Goal: Feedback & Contribution: Contribute content

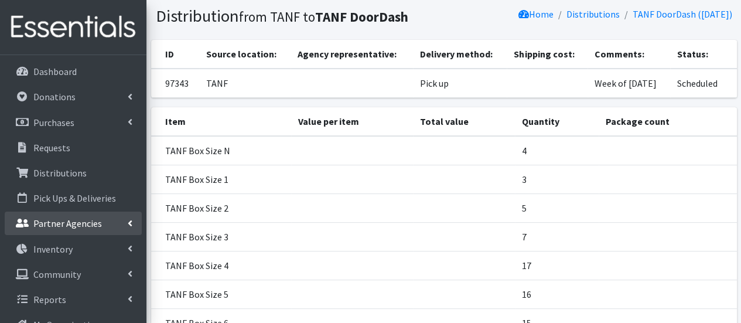
scroll to position [117, 0]
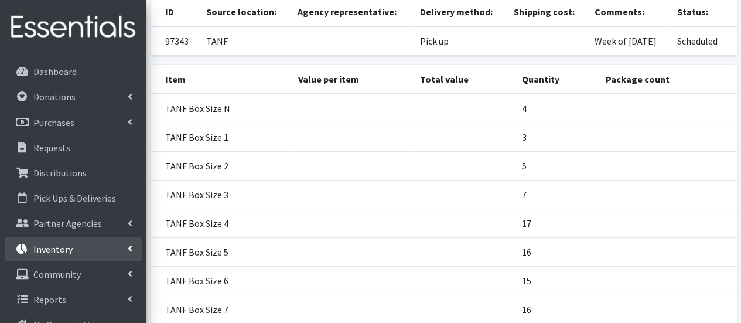
click at [80, 253] on link "Inventory" at bounding box center [73, 248] width 137 height 23
click at [91, 274] on link "Items & Inventory" at bounding box center [73, 274] width 137 height 23
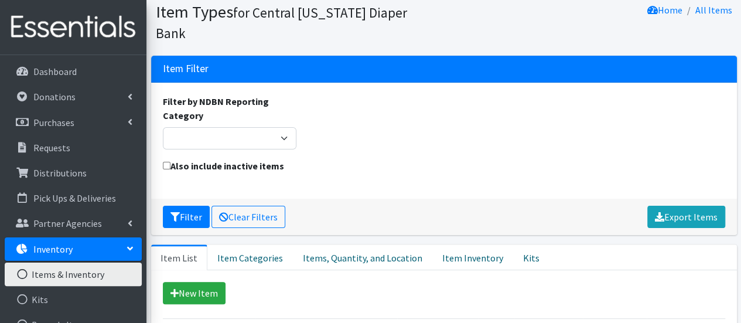
scroll to position [59, 0]
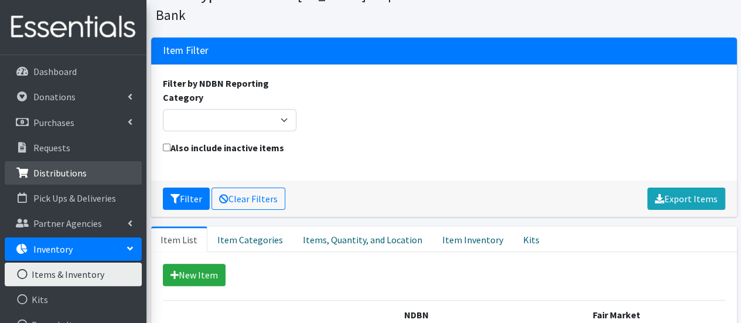
click at [77, 168] on p "Distributions" at bounding box center [59, 173] width 53 height 12
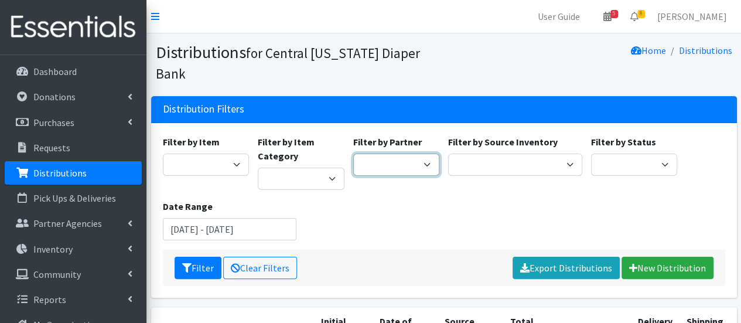
click at [422, 154] on select "All Saints Church Baby Momma Association Bellegrove Missionary Baptist Church F…" at bounding box center [396, 165] width 87 height 22
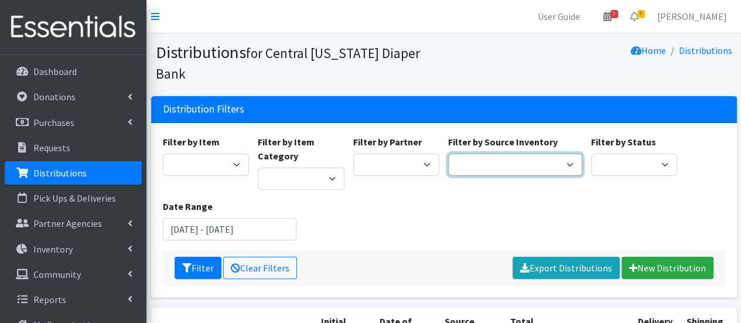
click at [529, 154] on select "Pioneer Warehouse TANF" at bounding box center [515, 165] width 134 height 22
select select "470"
click at [448, 154] on select "Pioneer Warehouse TANF" at bounding box center [515, 165] width 134 height 22
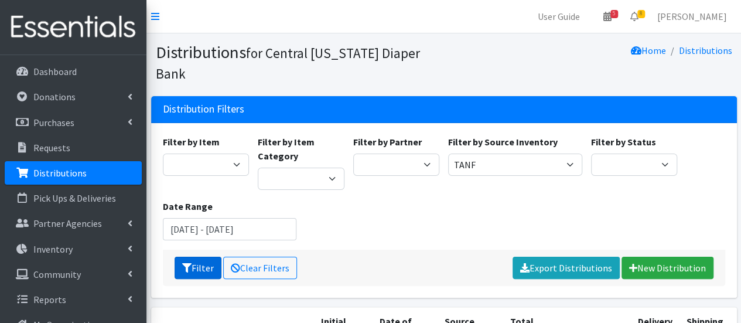
click at [204, 257] on button "Filter" at bounding box center [198, 268] width 47 height 22
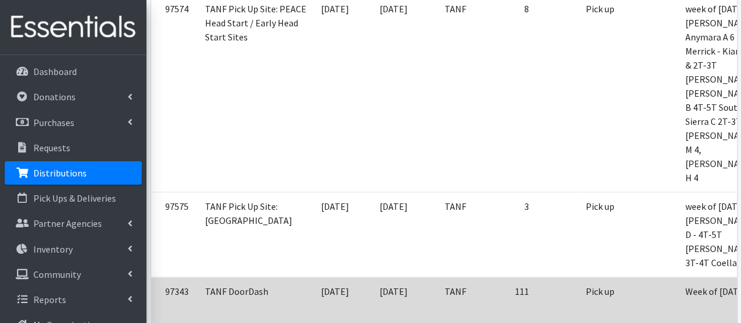
scroll to position [234, 0]
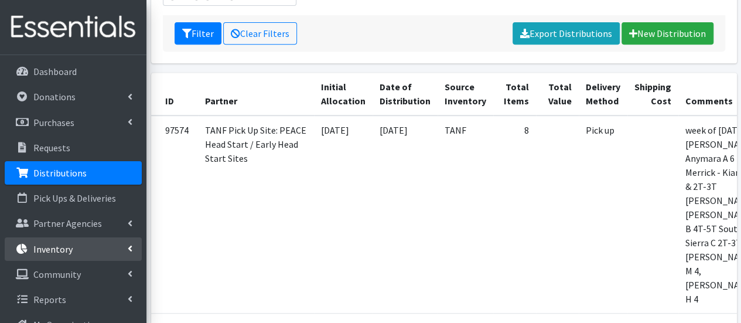
click at [76, 241] on link "Inventory" at bounding box center [73, 248] width 137 height 23
click at [87, 273] on link "Items & Inventory" at bounding box center [73, 274] width 137 height 23
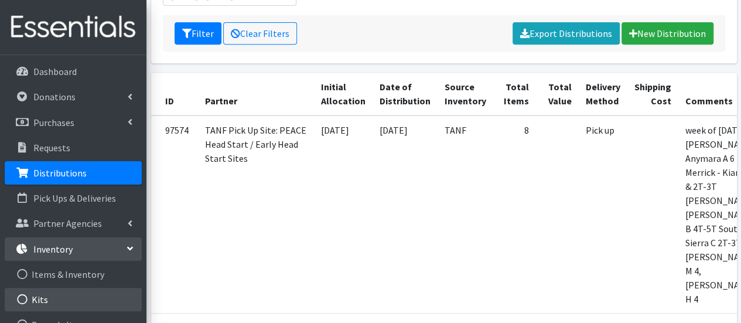
click at [84, 302] on link "Kits" at bounding box center [73, 299] width 137 height 23
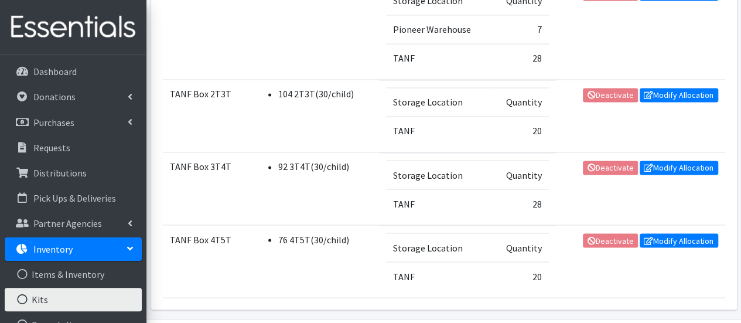
scroll to position [967, 0]
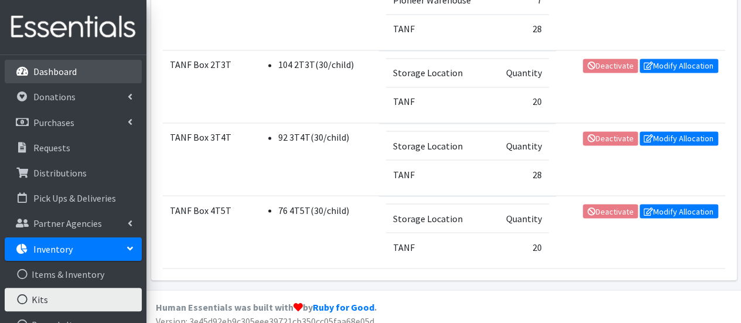
click at [69, 77] on p "Dashboard" at bounding box center [54, 72] width 43 height 12
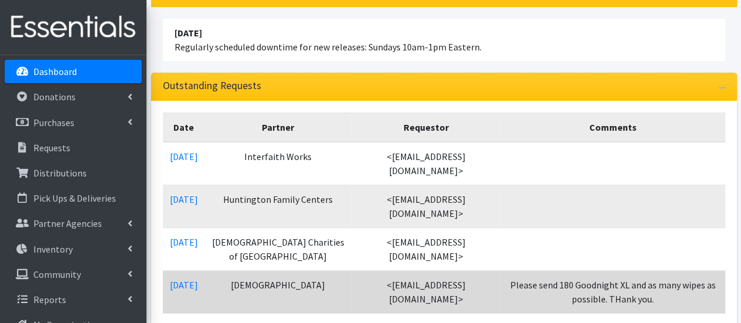
scroll to position [293, 0]
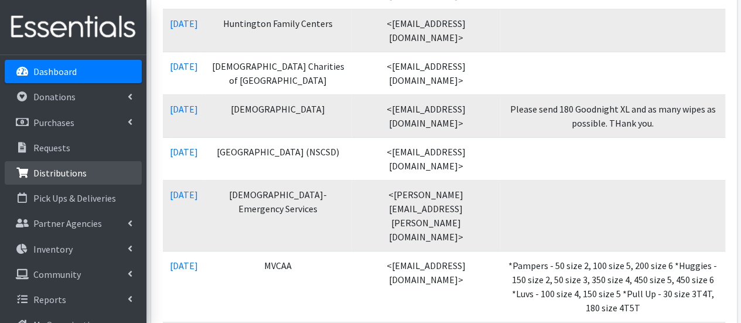
click at [64, 173] on p "Distributions" at bounding box center [59, 173] width 53 height 12
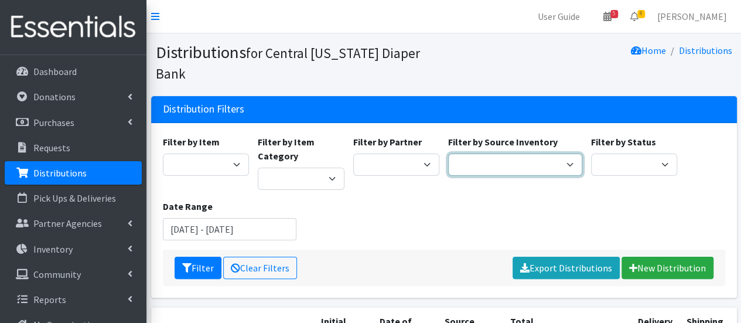
click at [511, 154] on select "Pioneer Warehouse TANF" at bounding box center [515, 165] width 134 height 22
select select "470"
click at [448, 154] on select "Pioneer Warehouse TANF" at bounding box center [515, 165] width 134 height 22
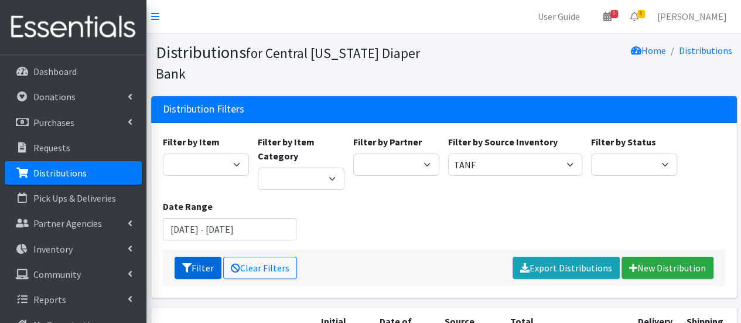
click at [182, 263] on icon "submit" at bounding box center [186, 267] width 9 height 9
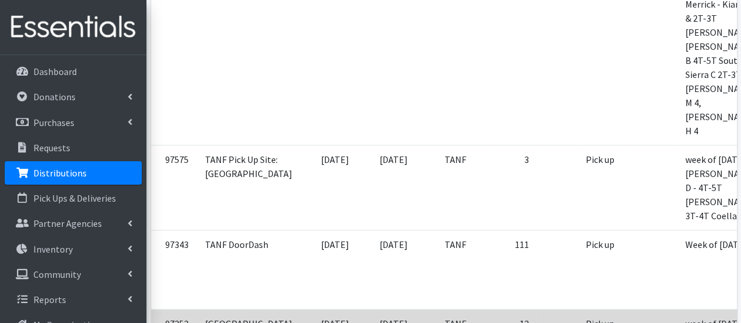
scroll to position [469, 0]
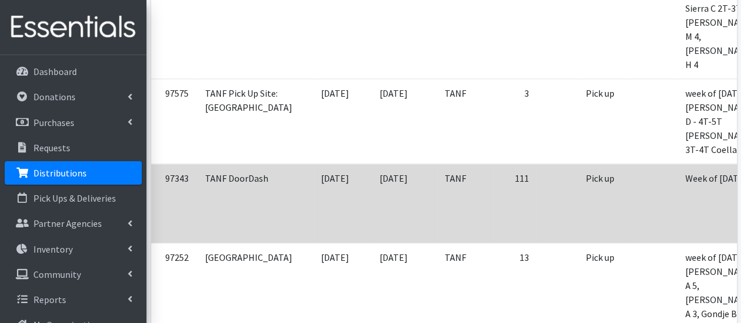
click at [579, 164] on td "Pick up" at bounding box center [603, 203] width 49 height 79
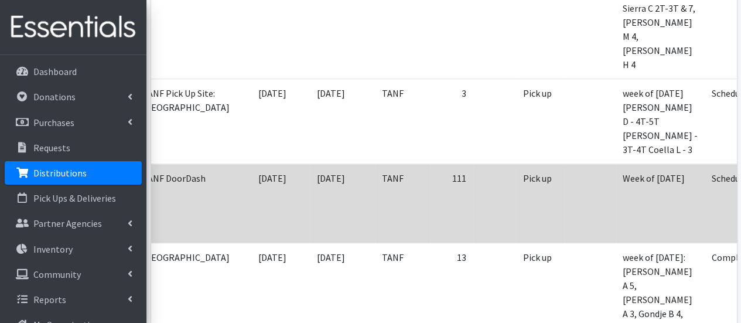
scroll to position [0, 87]
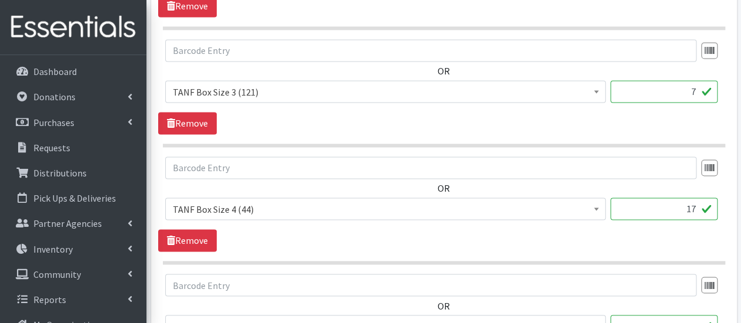
scroll to position [938, 0]
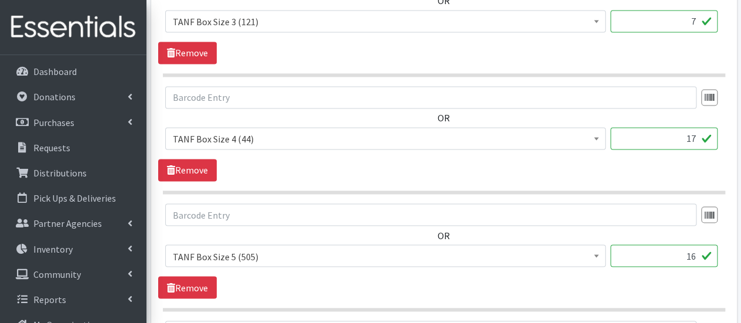
drag, startPoint x: 692, startPoint y: 248, endPoint x: 699, endPoint y: 248, distance: 6.4
click at [699, 248] on input "16" at bounding box center [664, 255] width 107 height 22
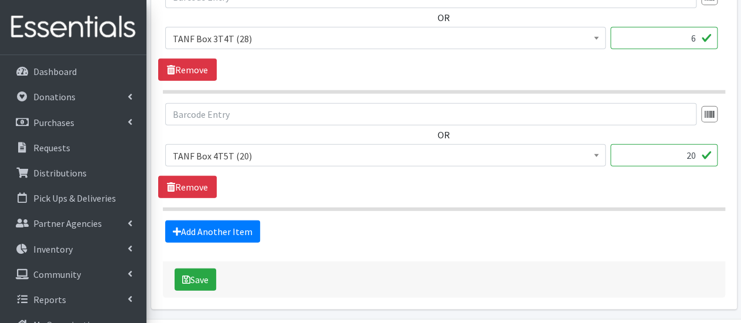
scroll to position [1656, 0]
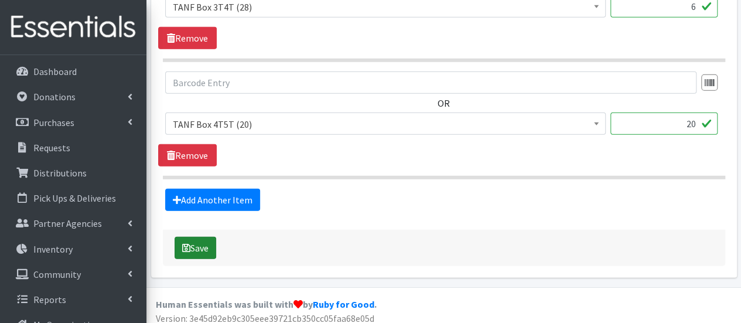
type input "17"
click at [203, 237] on button "Save" at bounding box center [196, 248] width 42 height 22
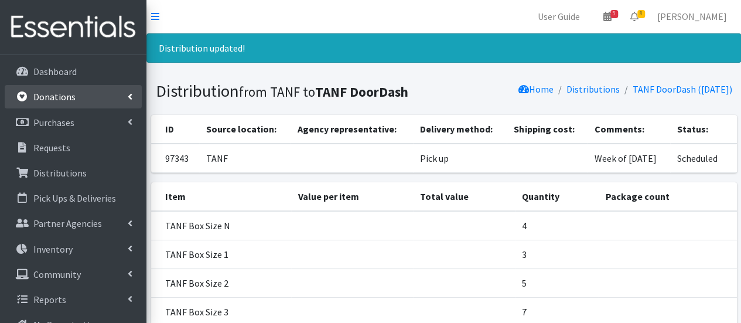
click at [68, 90] on link "Donations" at bounding box center [73, 96] width 137 height 23
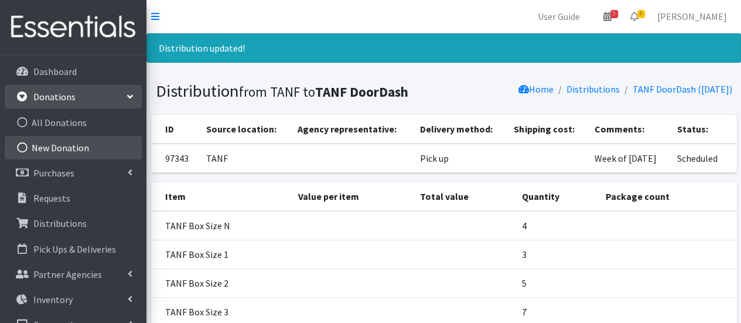
click at [74, 146] on link "New Donation" at bounding box center [73, 147] width 137 height 23
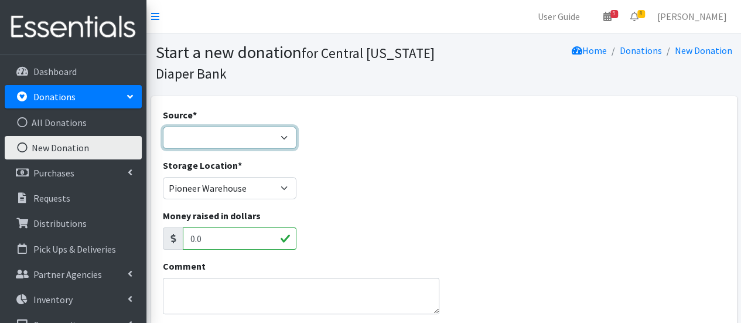
click at [219, 132] on select "Product Drive Manufacturer Donation Site Misc. Donation" at bounding box center [230, 138] width 134 height 22
select select "Product Drive"
click at [163, 127] on select "Product Drive Manufacturer Donation Site Misc. Donation" at bounding box center [230, 138] width 134 height 22
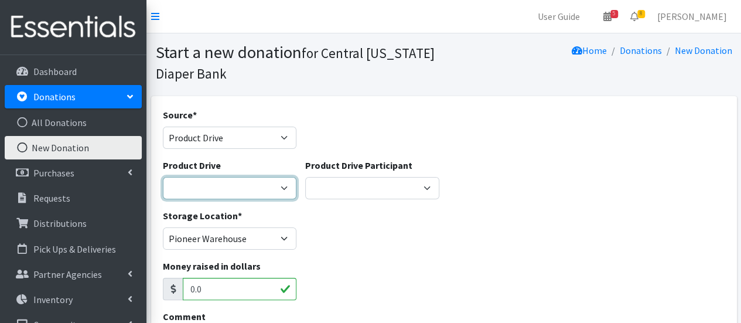
click at [220, 188] on select "AAPC (American Academy of Professional Coders) [PERSON_NAME] Family & Friends A…" at bounding box center [230, 188] width 134 height 22
select select "2860"
click at [163, 177] on select "AAPC (American Academy of Professional Coders) Alex Debbold Family & Friends Al…" at bounding box center [230, 188] width 134 height 22
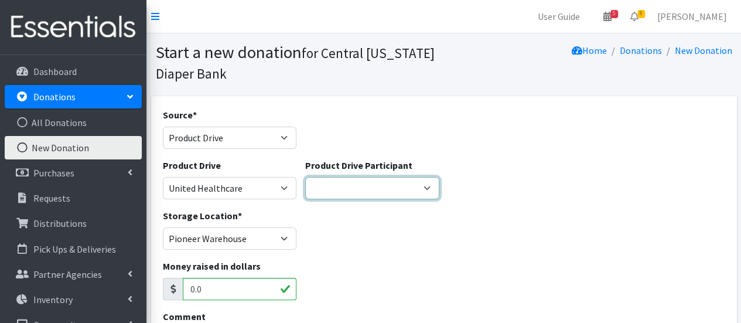
click at [377, 187] on select "Girl Scout Troop 10300 Rachelle Luckette Ellis & Moreland Insurance Dewitt Comm…" at bounding box center [372, 188] width 134 height 22
click at [305, 177] on select "Girl Scout Troop 10300 Rachelle Luckette Ellis & Moreland Insurance Dewitt Comm…" at bounding box center [372, 188] width 134 height 22
click at [421, 189] on select "Girl Scout Troop 10300 Rachelle Luckette Ellis & Moreland Insurance Dewitt Comm…" at bounding box center [372, 188] width 134 height 22
select select "1440"
click at [406, 192] on select "Girl Scout Troop 10300 Rachelle Luckette Ellis & Moreland Insurance Dewitt Comm…" at bounding box center [372, 188] width 134 height 22
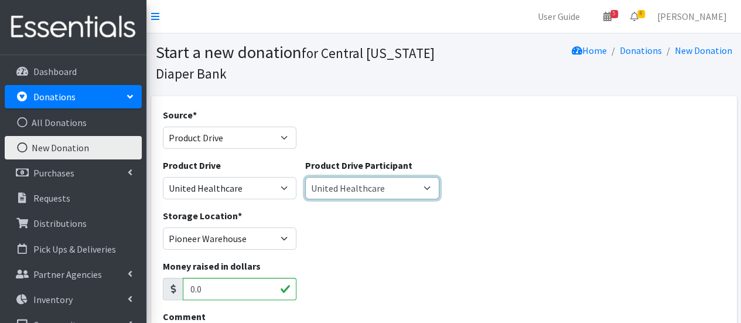
scroll to position [117, 0]
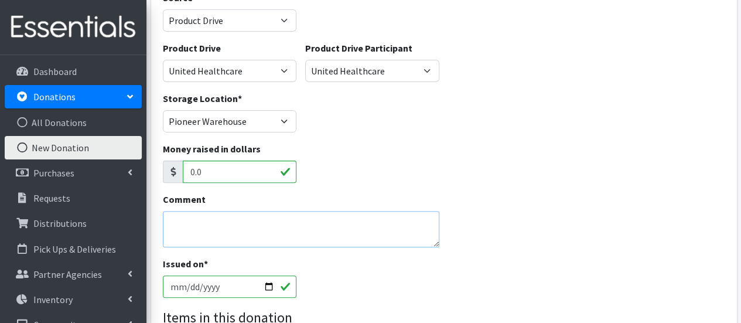
click at [213, 226] on textarea "Comment" at bounding box center [301, 229] width 277 height 36
paste textarea "moon7192@yahoo.com"
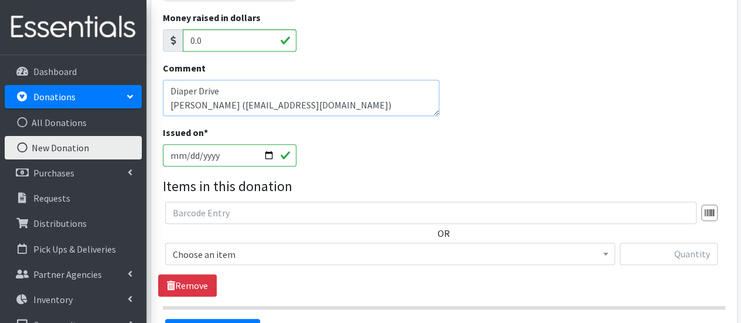
scroll to position [352, 0]
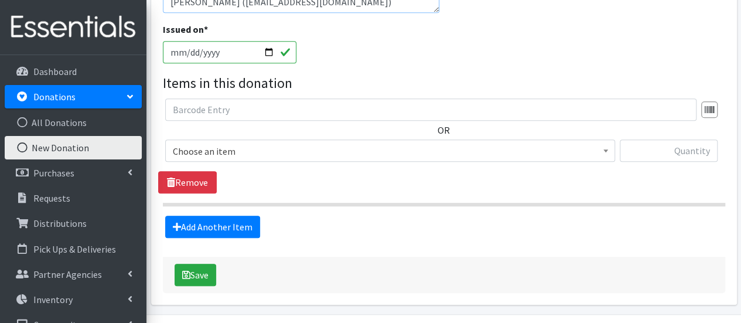
type textarea "Diaper Drive Donna Williams (moon7192@yahoo.com)"
click at [238, 152] on span "Choose an item" at bounding box center [390, 151] width 435 height 16
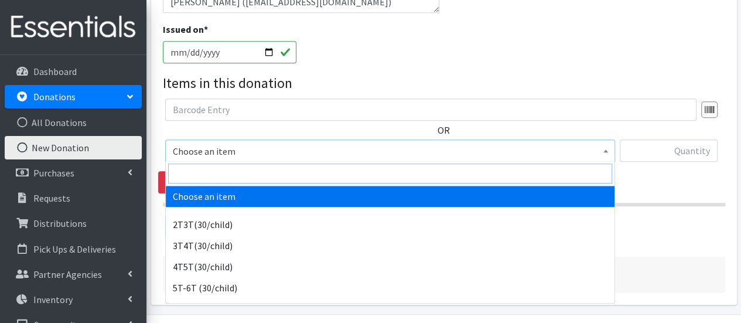
click at [222, 172] on input "search" at bounding box center [390, 174] width 444 height 20
type input "b"
type input "n"
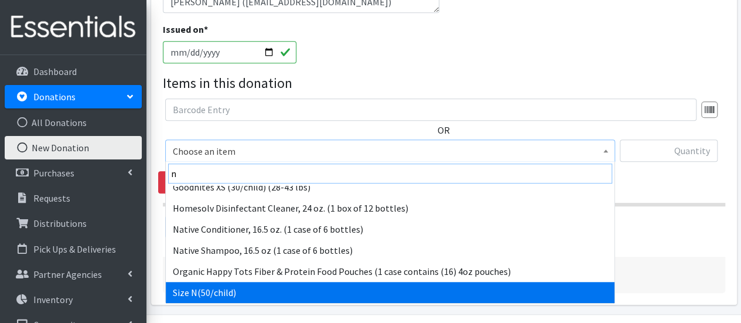
scroll to position [220, 0]
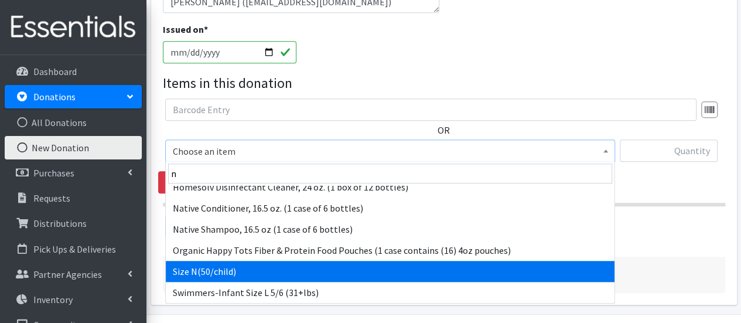
select select "961"
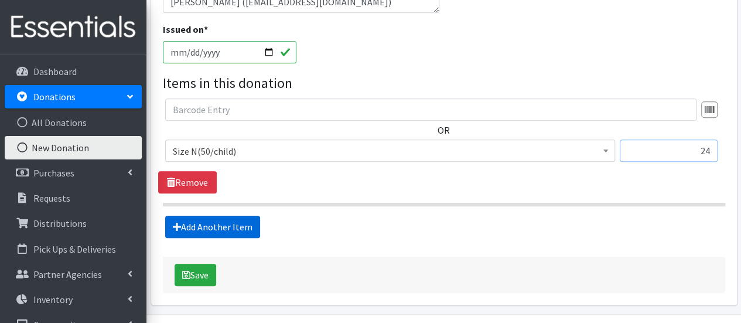
type input "24"
click at [207, 227] on link "Add Another Item" at bounding box center [212, 227] width 95 height 22
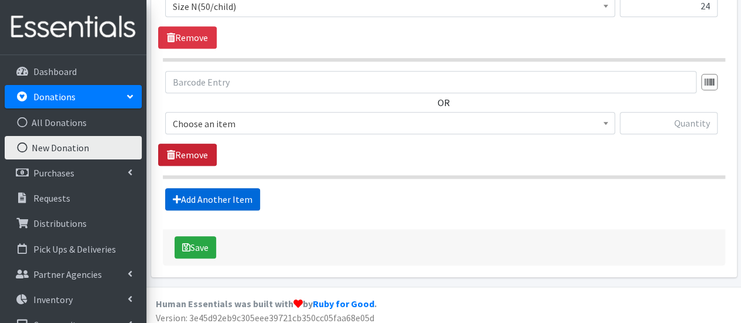
scroll to position [502, 0]
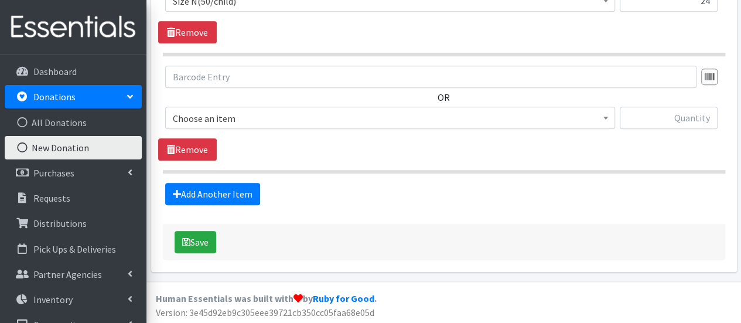
click at [217, 113] on span "Choose an item" at bounding box center [390, 118] width 435 height 16
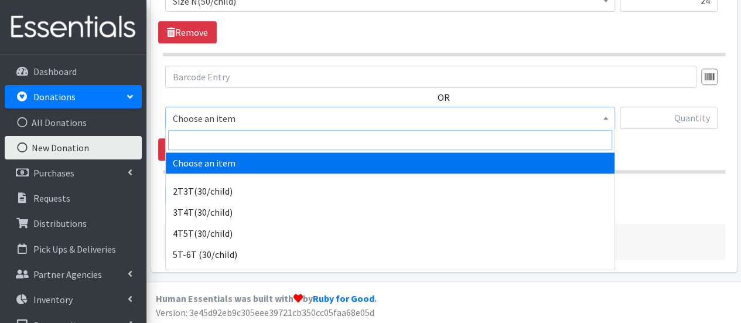
click at [209, 138] on input "search" at bounding box center [390, 140] width 444 height 20
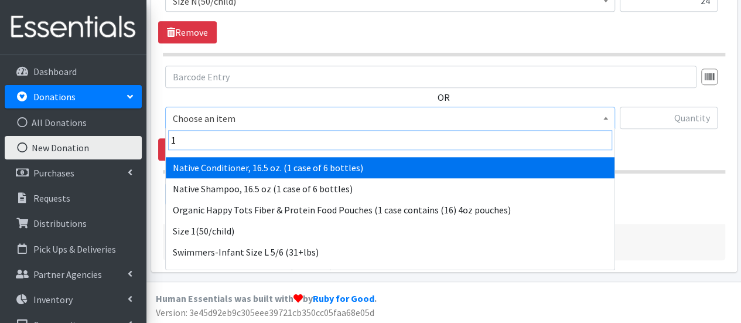
scroll to position [117, 0]
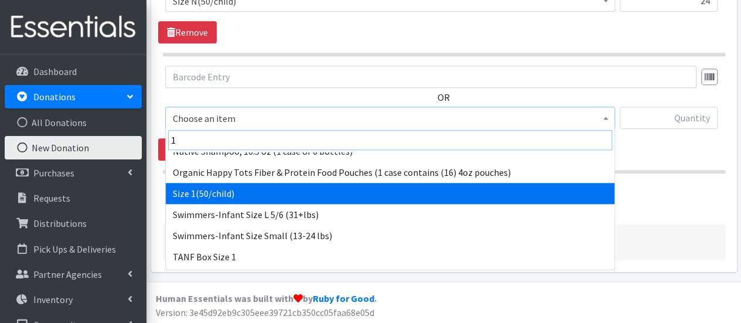
type input "1"
select select "950"
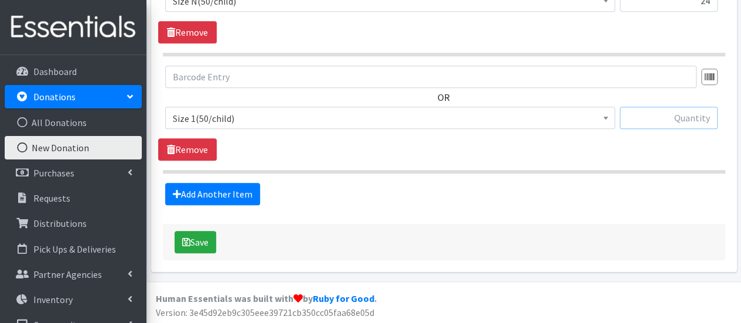
click at [659, 117] on input "text" at bounding box center [669, 118] width 98 height 22
type input "76"
click at [228, 192] on link "Add Another Item" at bounding box center [212, 194] width 95 height 22
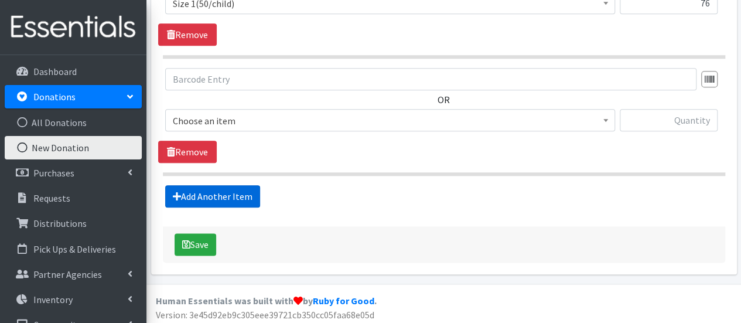
scroll to position [618, 0]
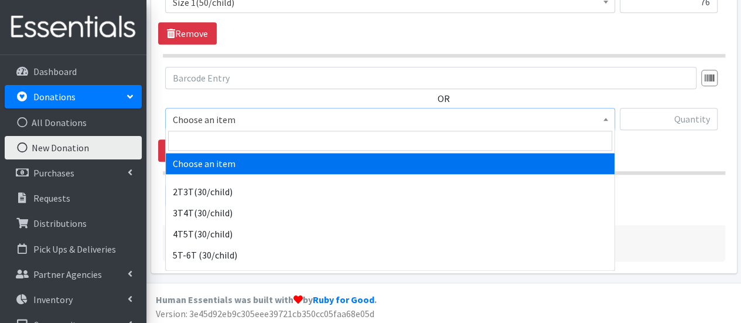
click at [233, 114] on span "Choose an item" at bounding box center [390, 119] width 435 height 16
click at [226, 137] on input "search" at bounding box center [390, 141] width 444 height 20
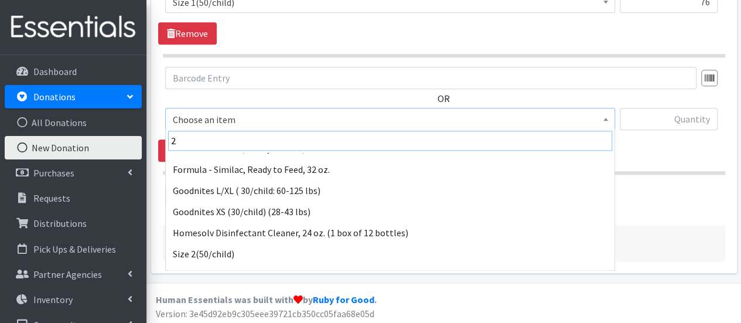
scroll to position [117, 0]
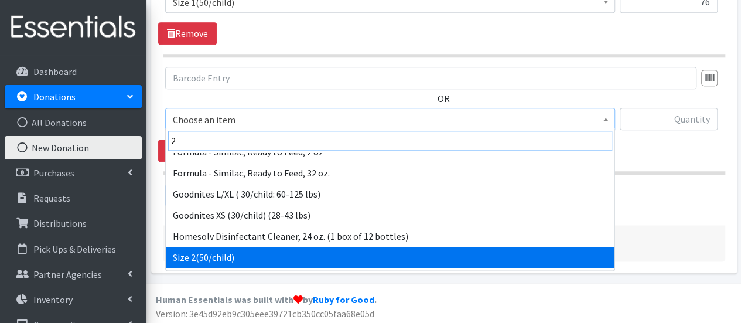
type input "2"
select select "951"
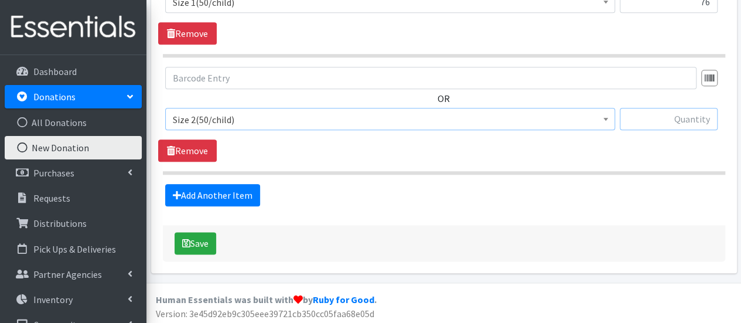
click at [680, 114] on input "text" at bounding box center [669, 119] width 98 height 22
type input "113"
click at [248, 190] on link "Add Another Item" at bounding box center [212, 195] width 95 height 22
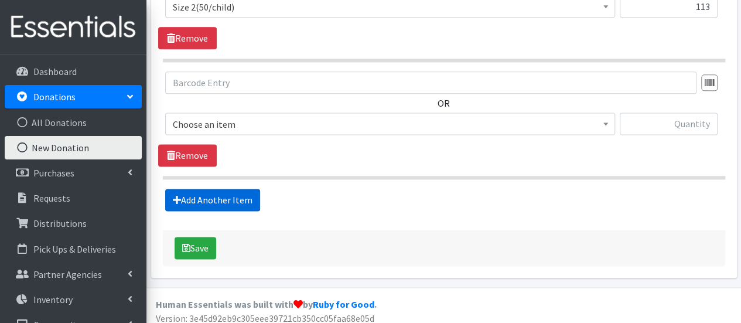
scroll to position [735, 0]
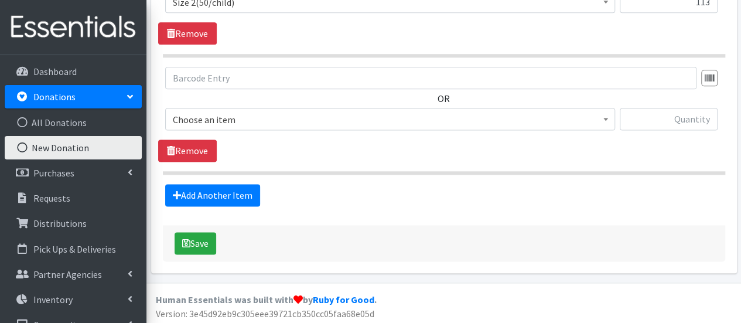
click at [215, 111] on span "Choose an item" at bounding box center [390, 119] width 435 height 16
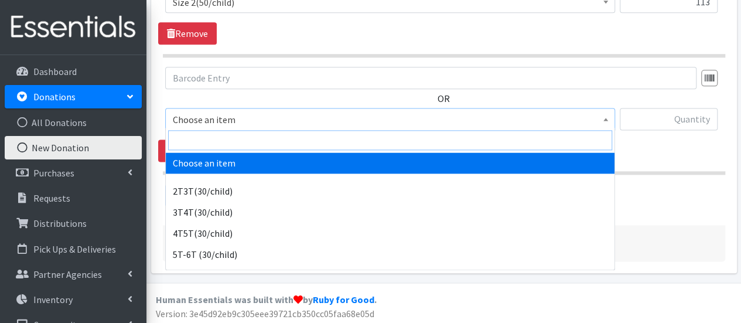
click at [227, 135] on input "search" at bounding box center [390, 140] width 444 height 20
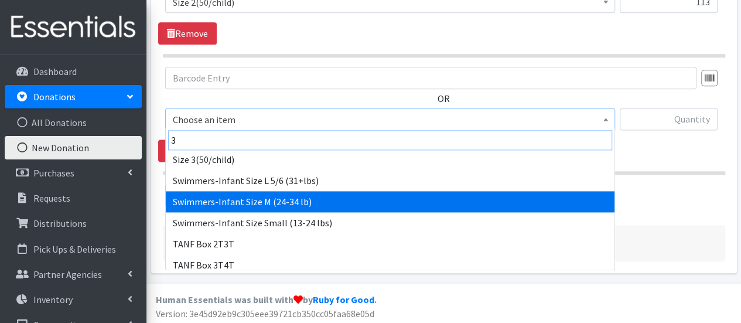
scroll to position [183, 0]
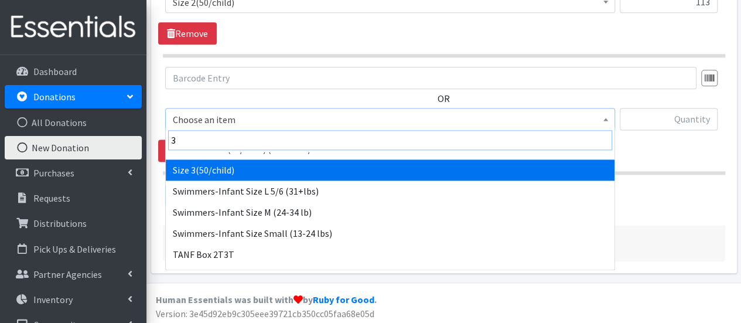
type input "3"
select select "954"
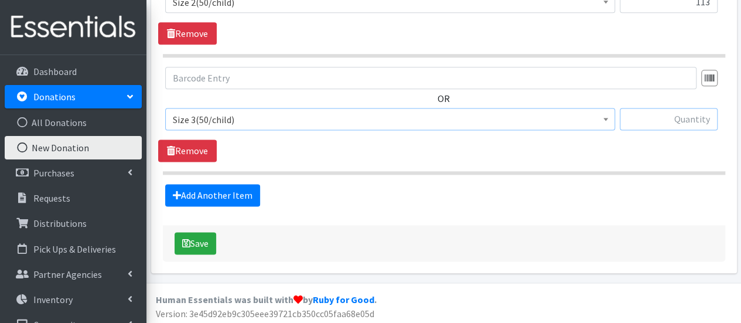
click at [659, 114] on input "text" at bounding box center [669, 119] width 98 height 22
type input "268"
click at [184, 190] on link "Add Another Item" at bounding box center [212, 195] width 95 height 22
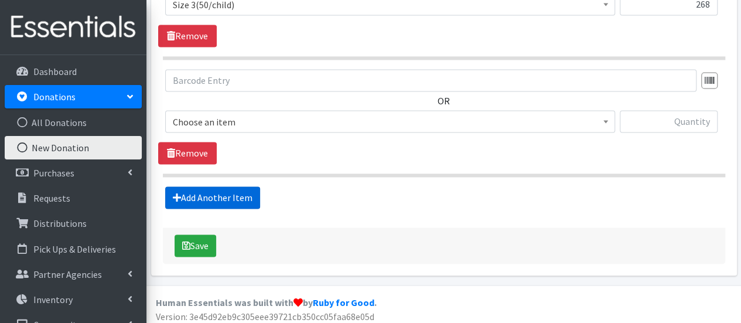
scroll to position [851, 0]
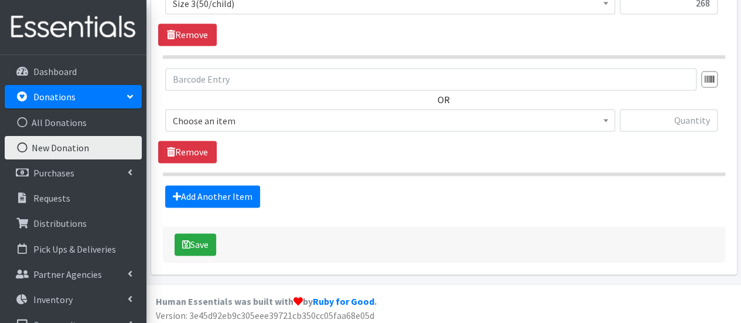
click at [207, 117] on span "Choose an item" at bounding box center [390, 121] width 435 height 16
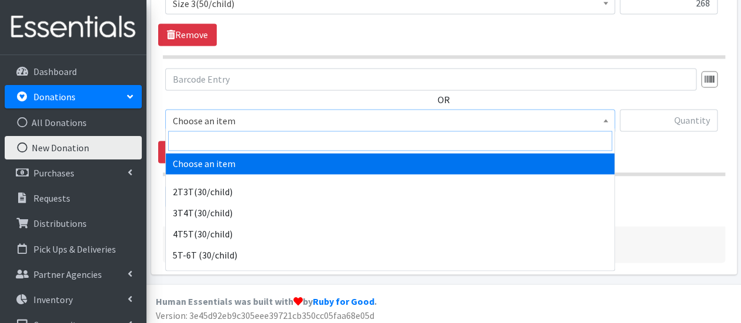
click at [210, 134] on input "search" at bounding box center [390, 141] width 444 height 20
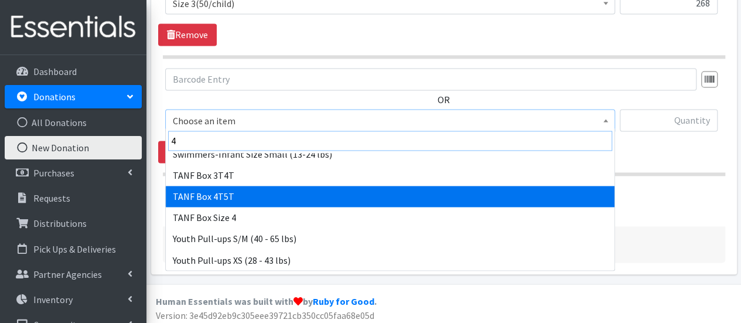
scroll to position [82, 0]
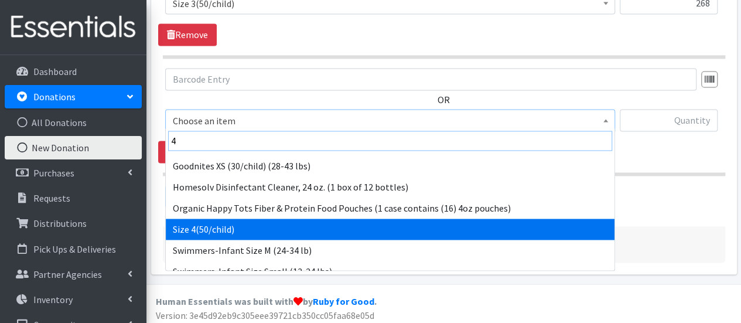
type input "4"
select select "963"
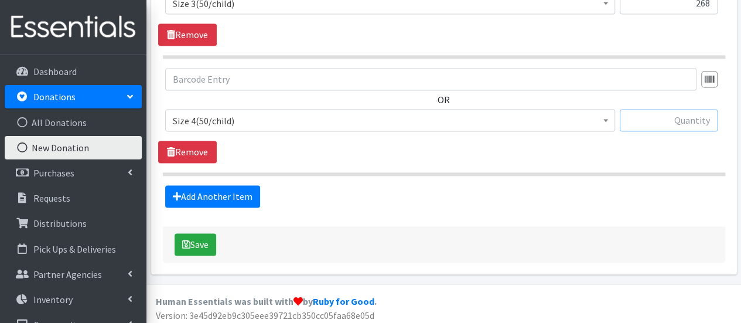
click at [702, 119] on input "text" at bounding box center [669, 120] width 98 height 22
type input "240"
click at [210, 196] on link "Add Another Item" at bounding box center [212, 196] width 95 height 22
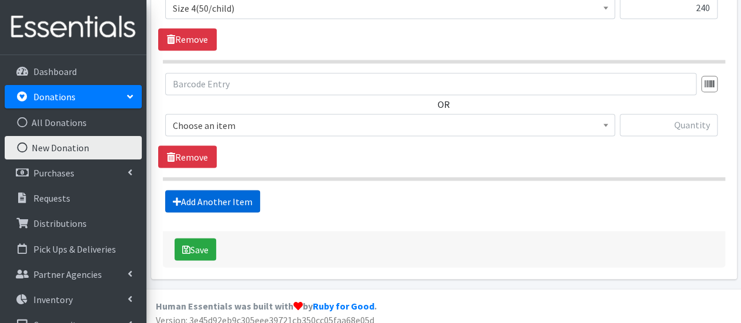
scroll to position [968, 0]
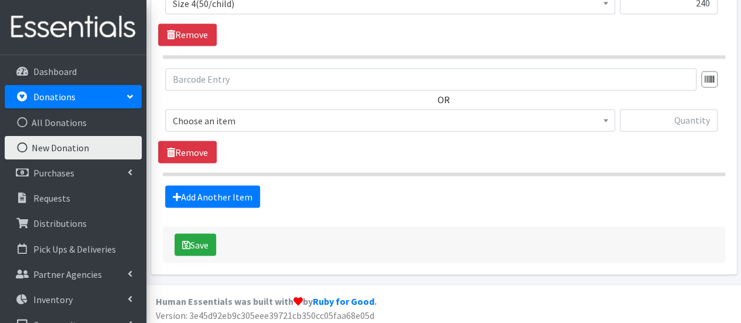
click at [192, 114] on span "Choose an item" at bounding box center [390, 121] width 435 height 16
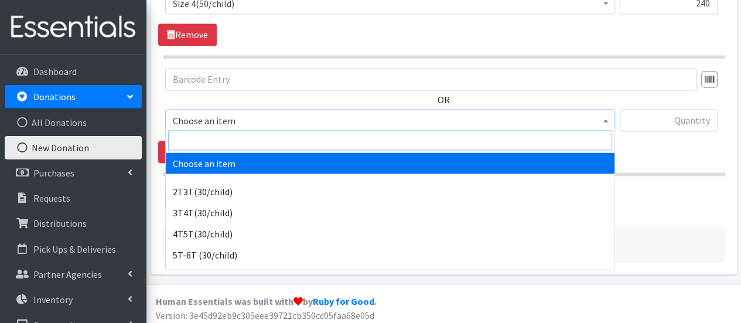
click at [192, 140] on input "search" at bounding box center [390, 140] width 444 height 20
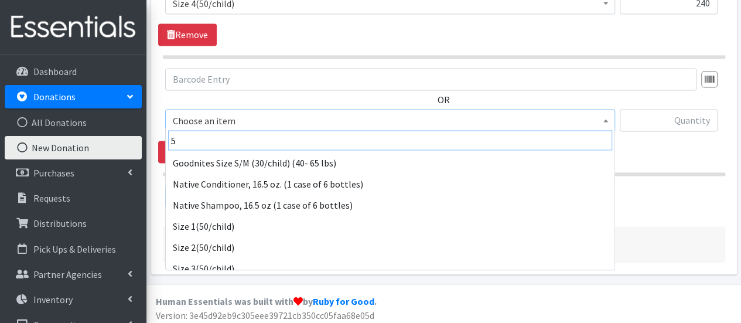
scroll to position [117, 0]
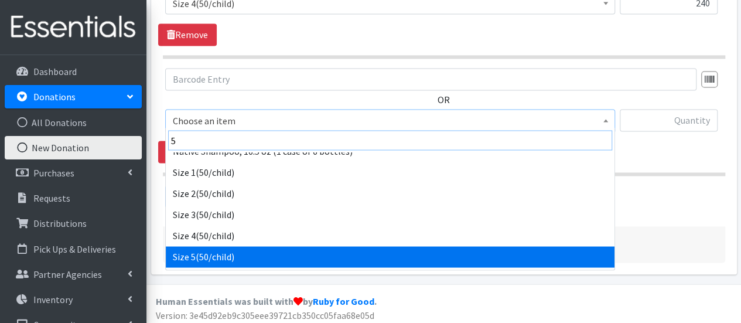
type input "5"
select select "964"
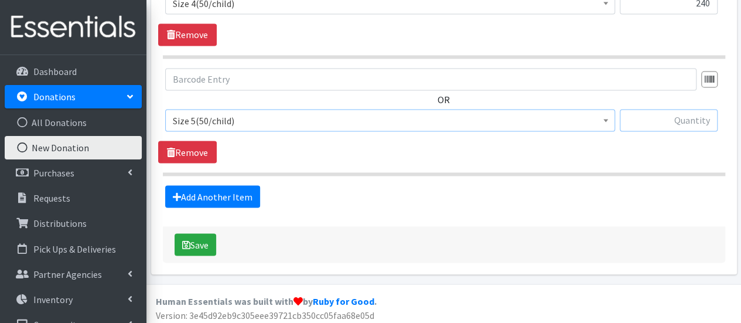
click at [636, 114] on input "text" at bounding box center [669, 120] width 98 height 22
type input "25"
click at [210, 186] on link "Add Another Item" at bounding box center [212, 196] width 95 height 22
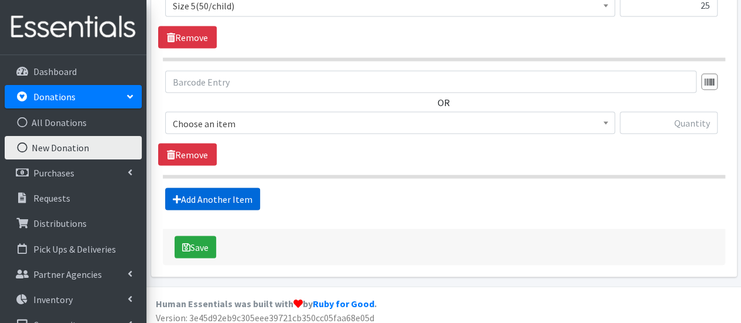
scroll to position [1084, 0]
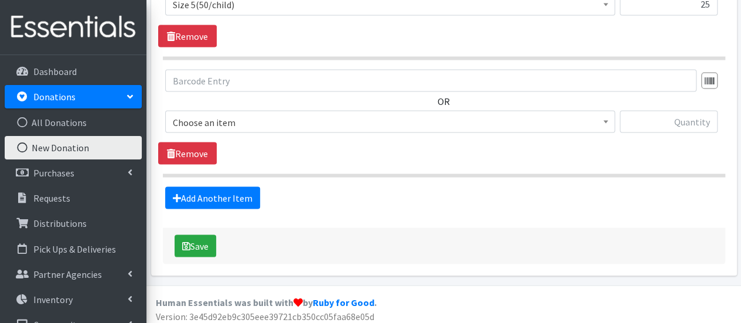
click at [219, 125] on span "Choose an item" at bounding box center [390, 121] width 450 height 22
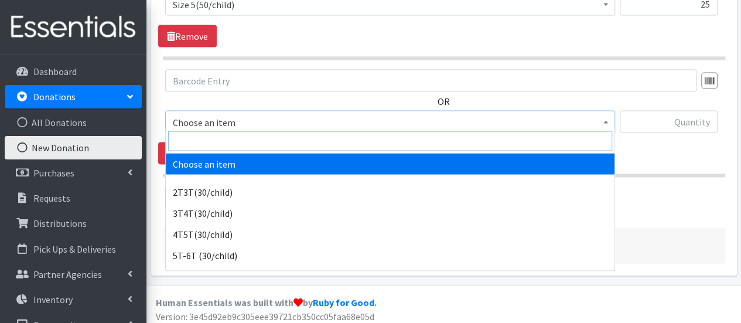
click at [219, 138] on input "search" at bounding box center [390, 141] width 444 height 20
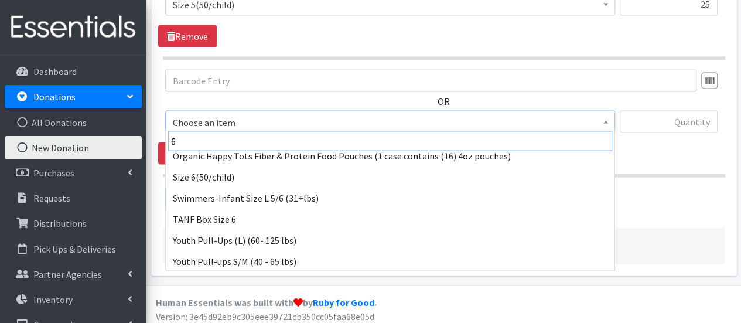
scroll to position [136, 0]
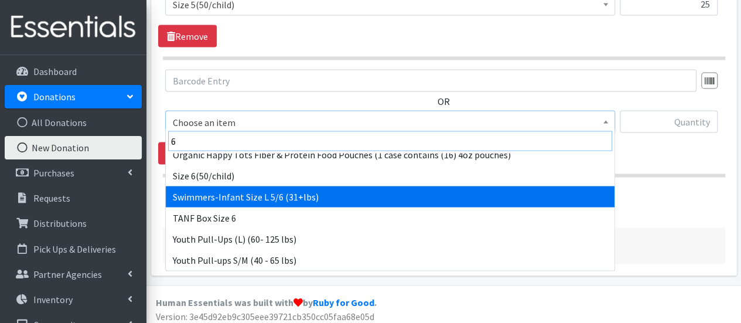
type input "6"
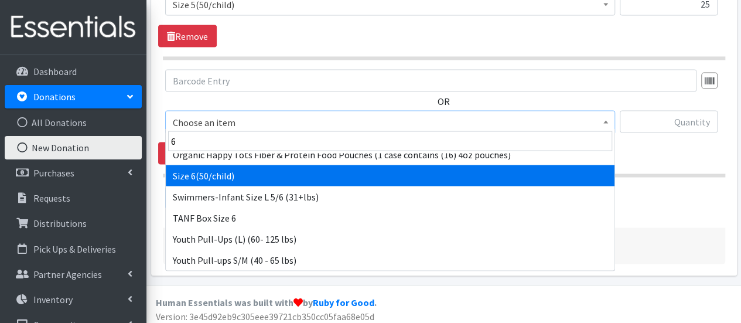
select select "966"
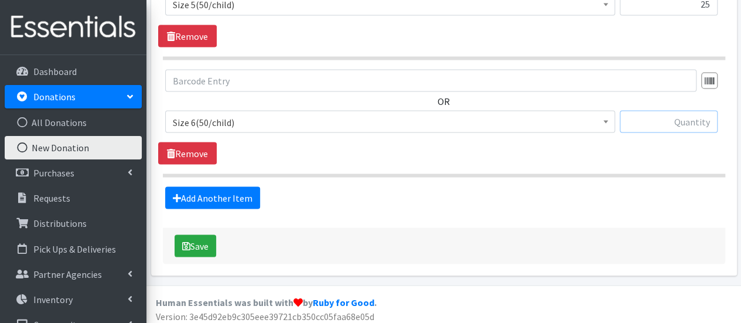
click at [652, 117] on input "text" at bounding box center [669, 121] width 98 height 22
type input "105"
click at [214, 190] on link "Add Another Item" at bounding box center [212, 197] width 95 height 22
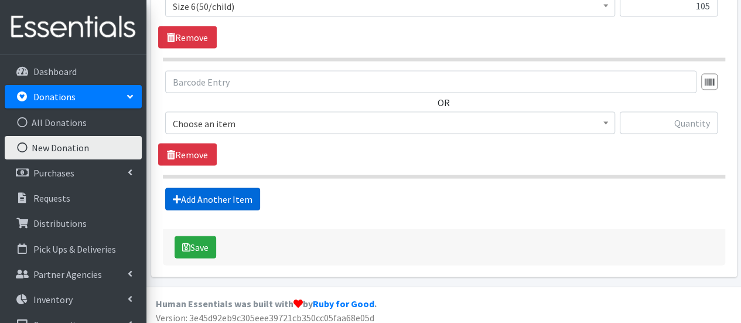
scroll to position [1201, 0]
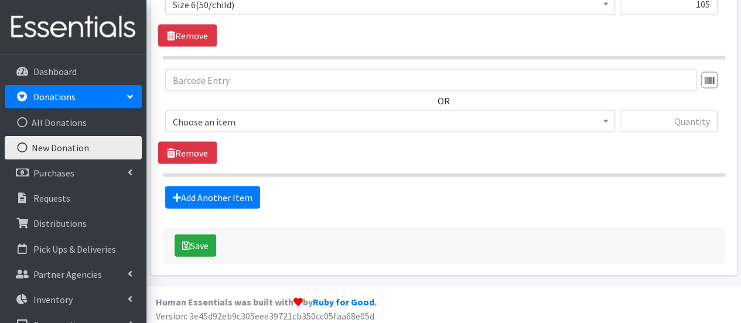
click at [220, 120] on span "Choose an item" at bounding box center [390, 122] width 435 height 16
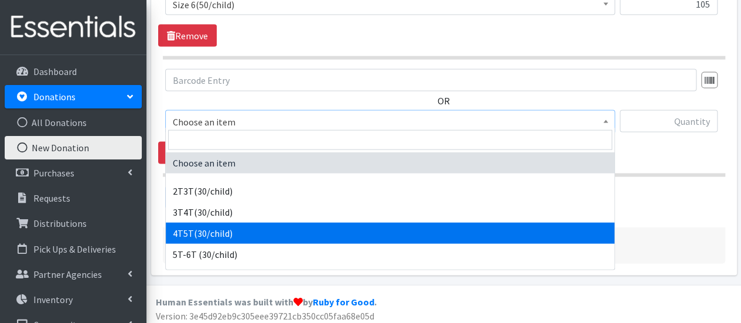
select select "953"
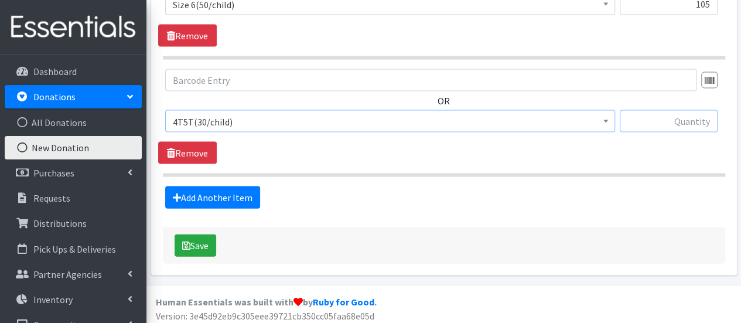
click at [679, 116] on input "text" at bounding box center [669, 121] width 98 height 22
type input "113"
click at [196, 246] on button "Save" at bounding box center [196, 245] width 42 height 22
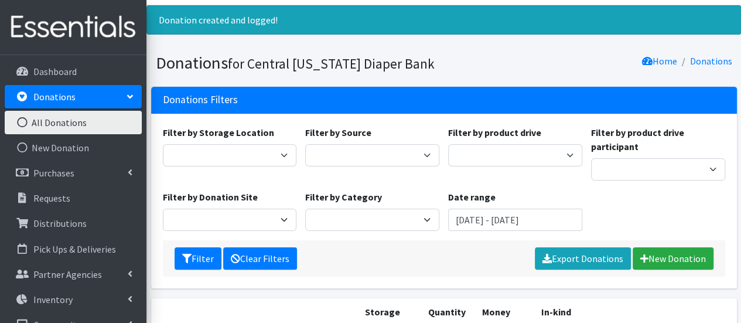
scroll to position [117, 0]
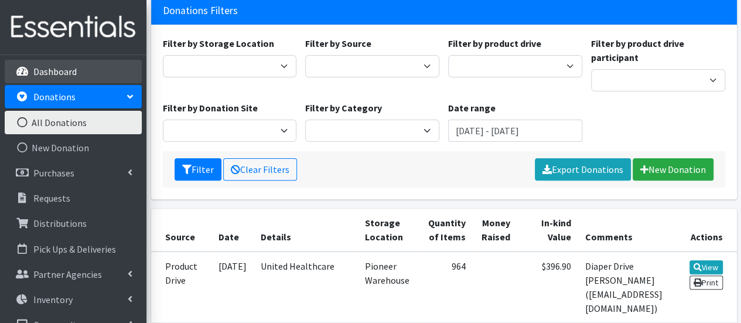
click at [48, 77] on p "Dashboard" at bounding box center [54, 72] width 43 height 12
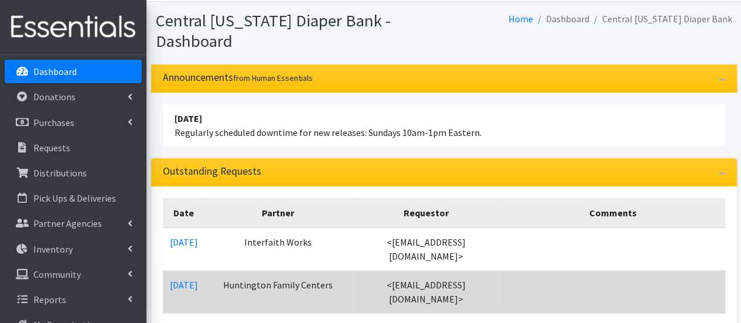
scroll to position [59, 0]
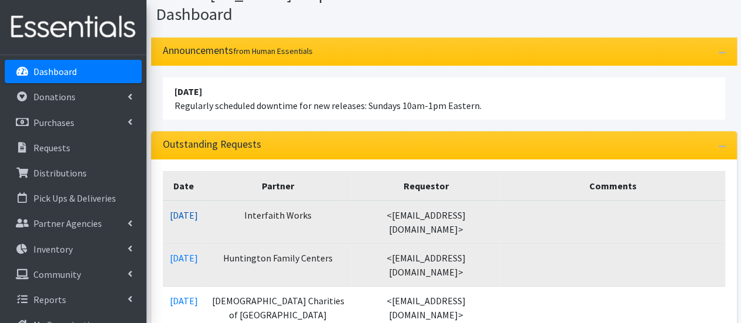
click at [195, 215] on link "10/02/2025" at bounding box center [184, 215] width 28 height 12
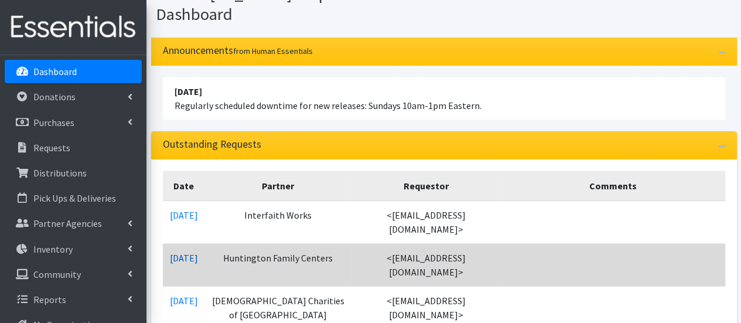
click at [198, 252] on link "10/02/2025" at bounding box center [184, 258] width 28 height 12
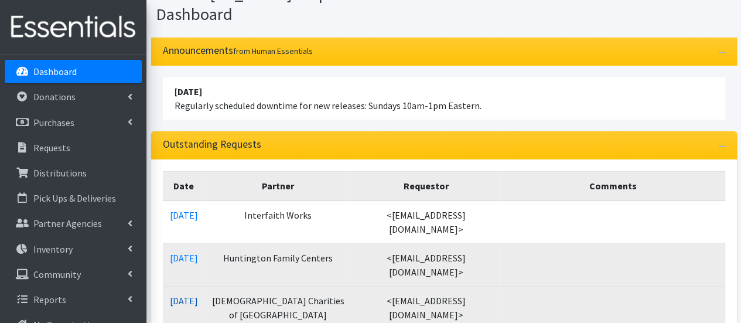
click at [198, 295] on link "10/02/2025" at bounding box center [184, 301] width 28 height 12
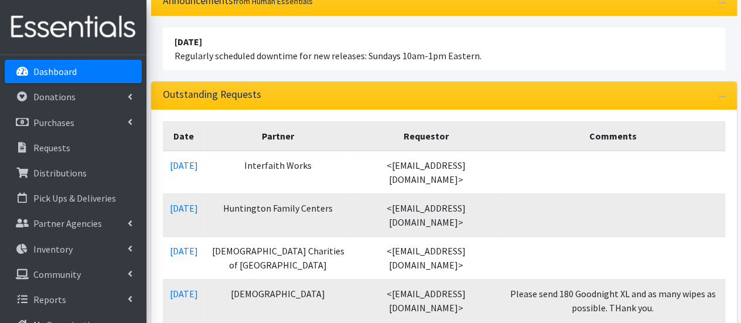
scroll to position [176, 0]
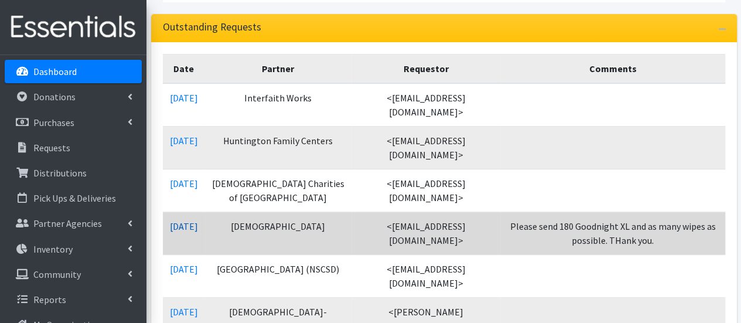
click at [190, 227] on link "10/02/2025" at bounding box center [184, 226] width 28 height 12
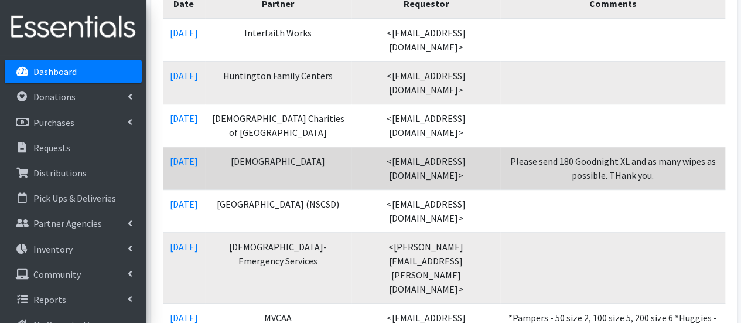
scroll to position [293, 0]
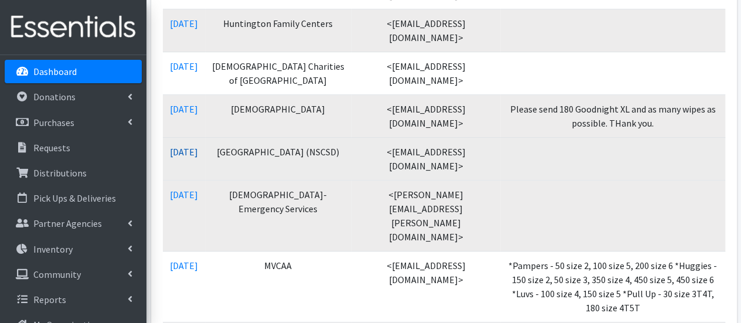
click at [183, 155] on link "10/01/2025" at bounding box center [184, 152] width 28 height 12
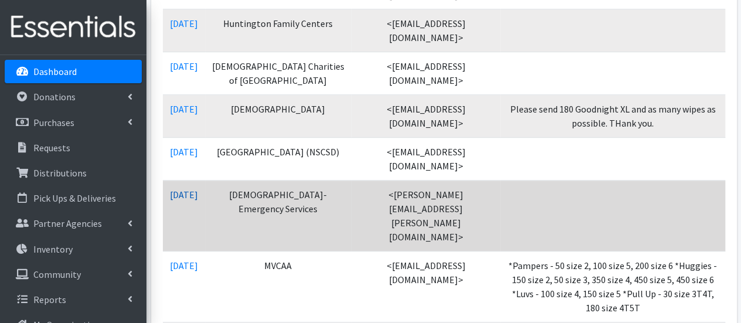
click at [198, 200] on link "10/01/2025" at bounding box center [184, 195] width 28 height 12
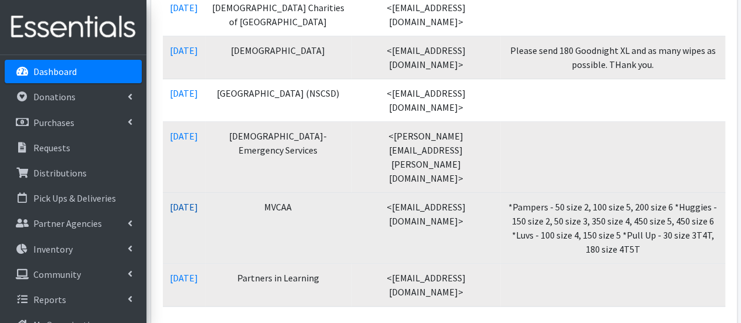
click at [196, 206] on link "10/01/2025" at bounding box center [184, 207] width 28 height 12
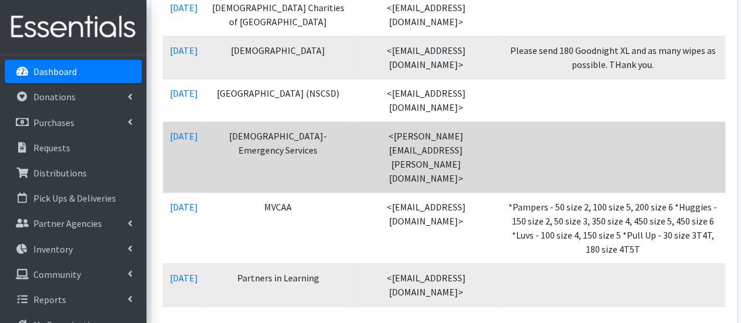
scroll to position [410, 0]
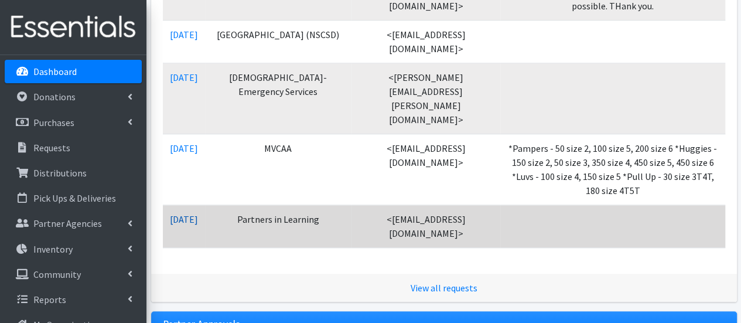
click at [195, 217] on link "10/01/2025" at bounding box center [184, 219] width 28 height 12
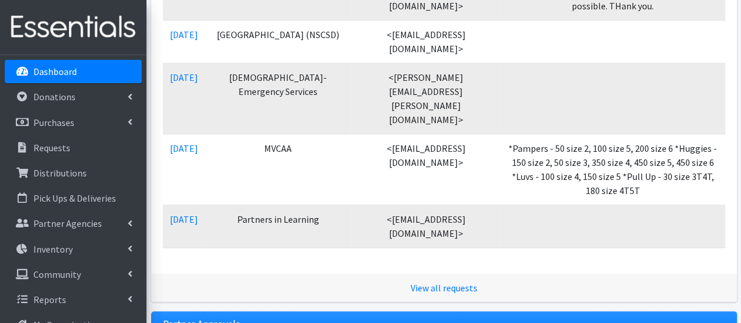
click at [91, 72] on link "Dashboard" at bounding box center [73, 71] width 137 height 23
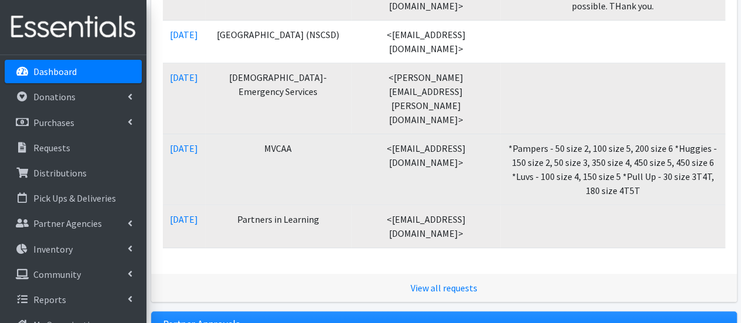
scroll to position [409, 0]
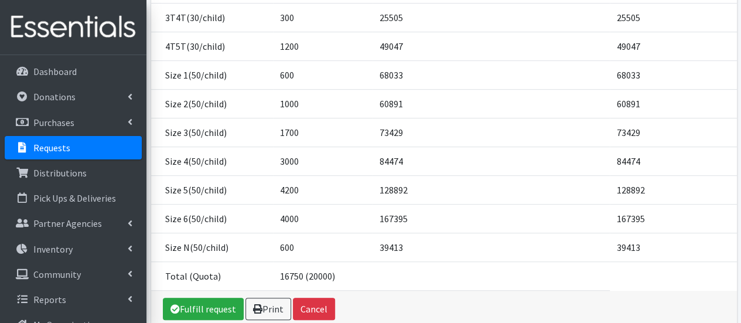
scroll to position [292, 0]
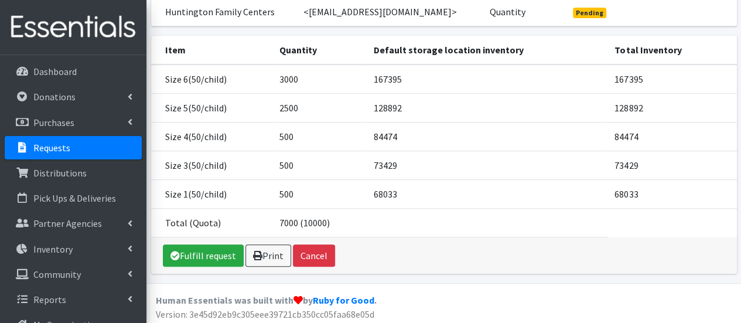
scroll to position [150, 0]
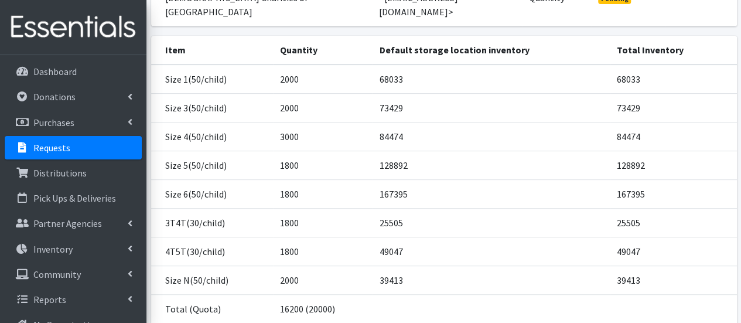
scroll to position [176, 0]
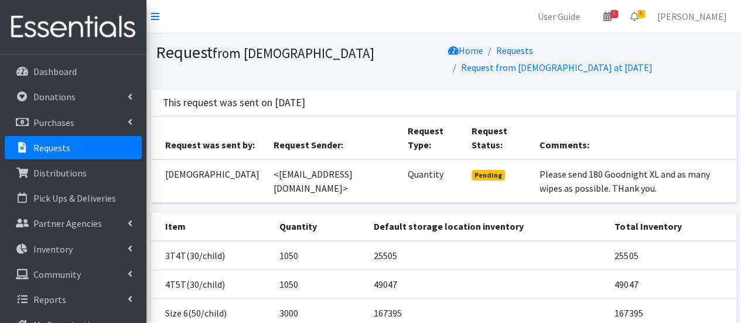
scroll to position [176, 0]
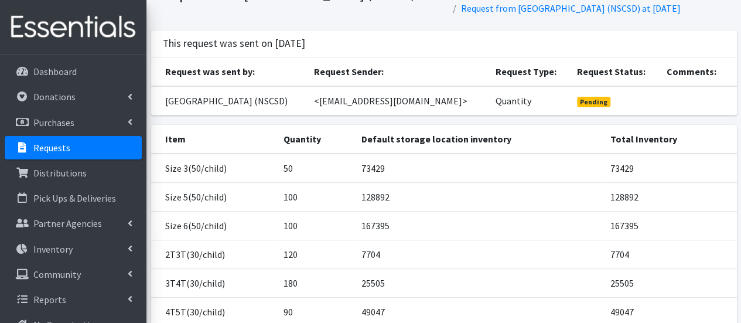
scroll to position [117, 0]
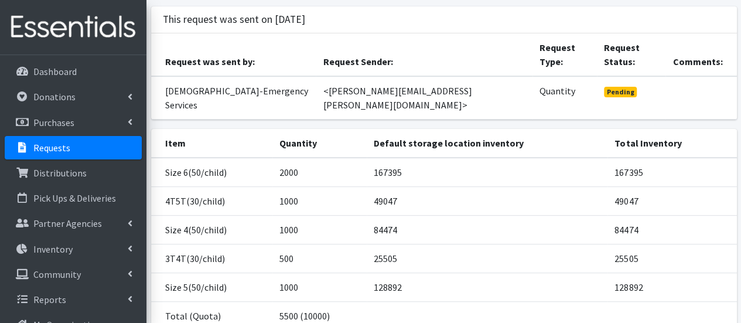
scroll to position [156, 0]
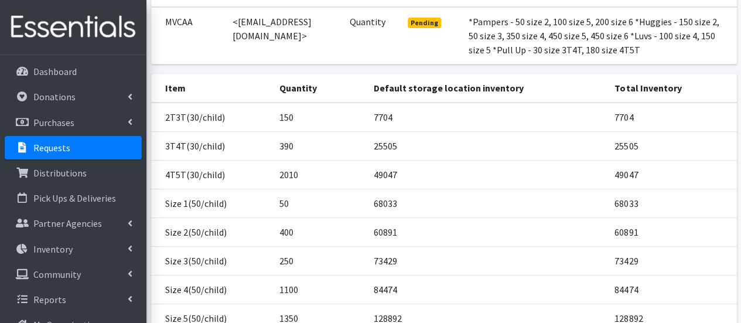
scroll to position [176, 0]
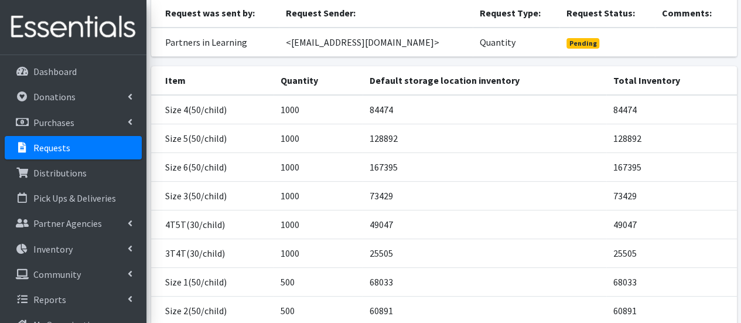
scroll to position [234, 0]
